Goal: Find specific page/section: Find specific page/section

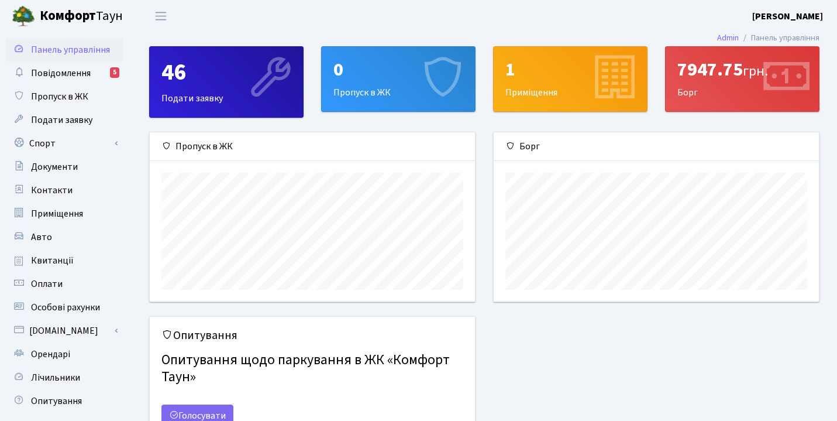
scroll to position [169, 325]
click at [95, 71] on link "Повідомлення 5" at bounding box center [64, 72] width 117 height 23
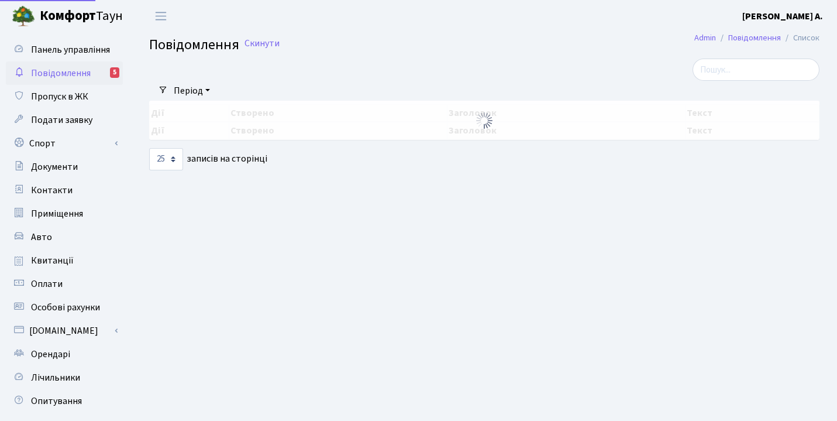
select select "25"
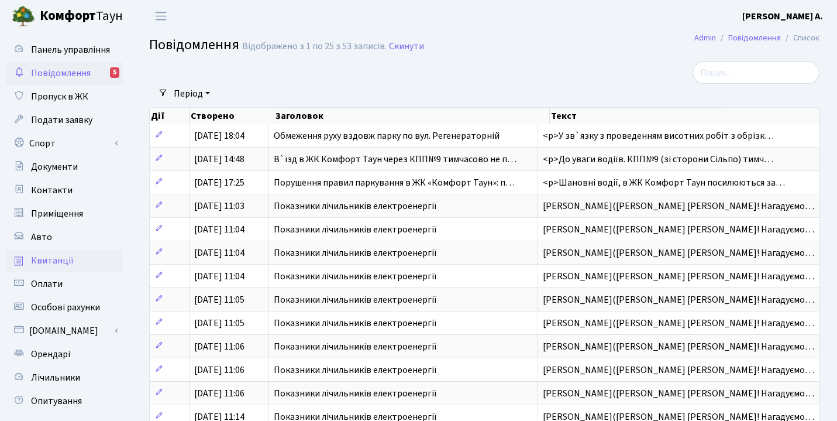
click at [68, 264] on span "Квитанції" at bounding box center [52, 260] width 43 height 13
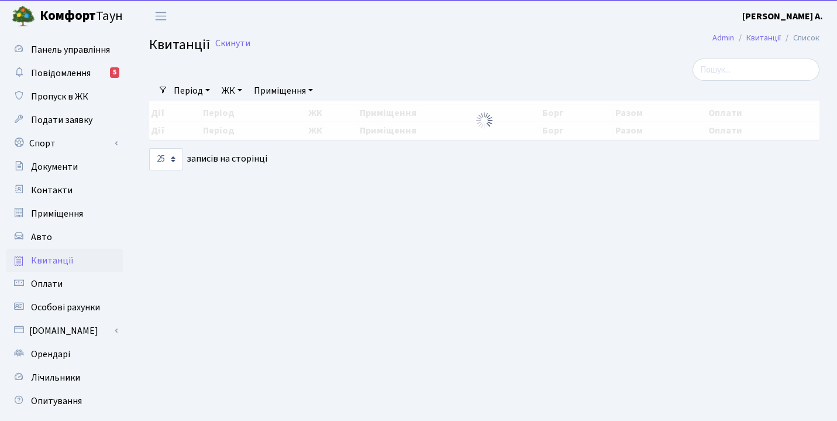
select select "25"
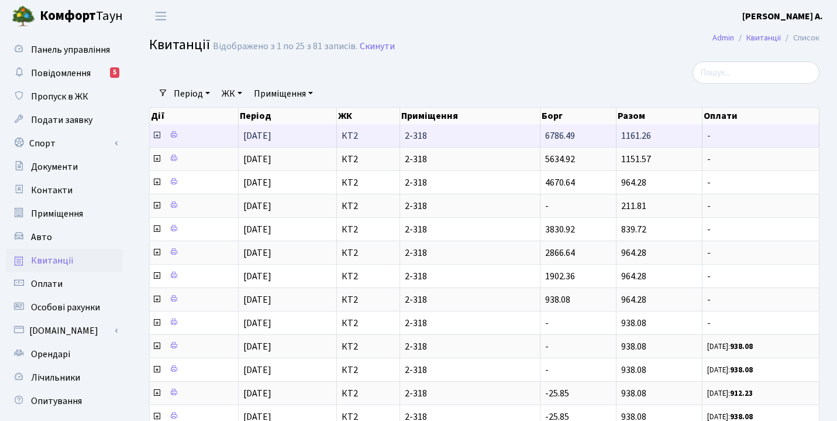
click at [154, 133] on icon at bounding box center [156, 134] width 9 height 9
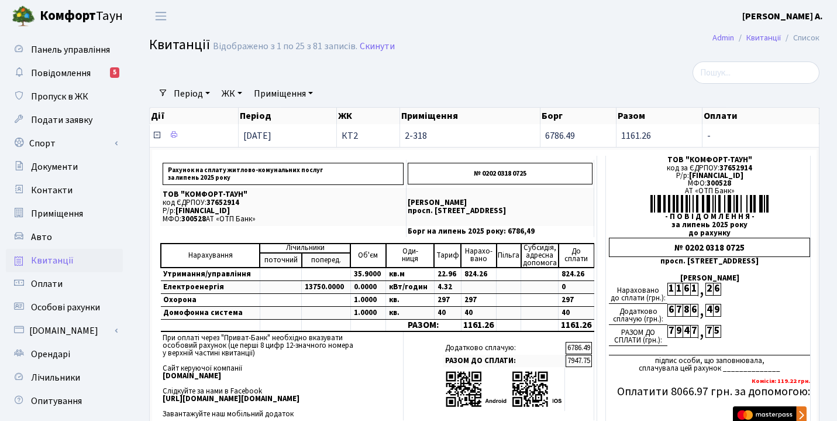
click at [156, 137] on icon at bounding box center [156, 134] width 9 height 9
